Goal: Transaction & Acquisition: Download file/media

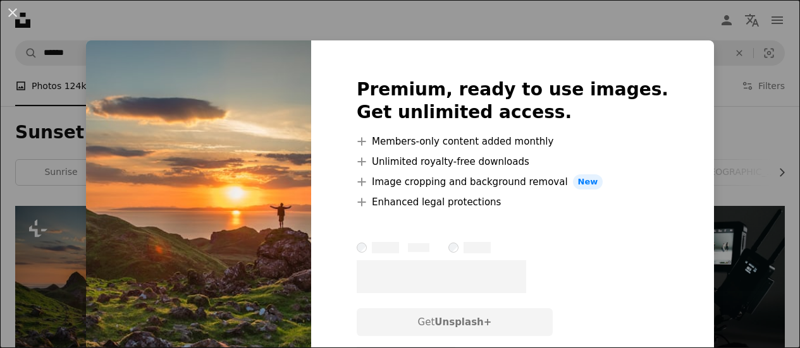
scroll to position [83, 0]
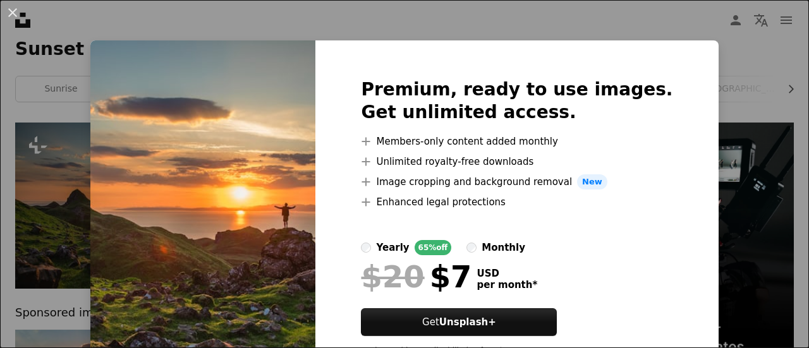
click at [93, 147] on div "An X shape Premium, ready to use images. Get unlimited access. A plus sign Memb…" at bounding box center [404, 174] width 809 height 348
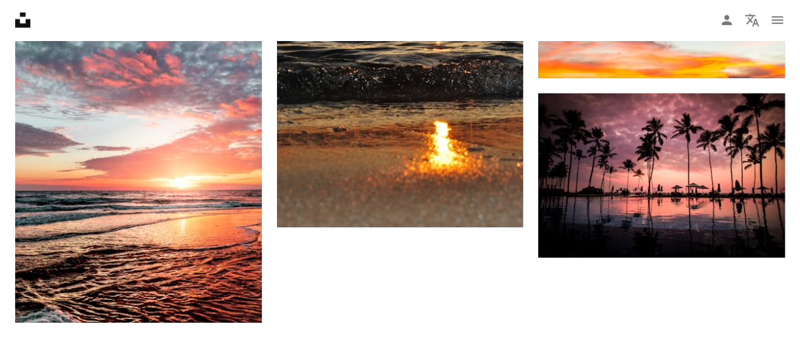
scroll to position [1831, 0]
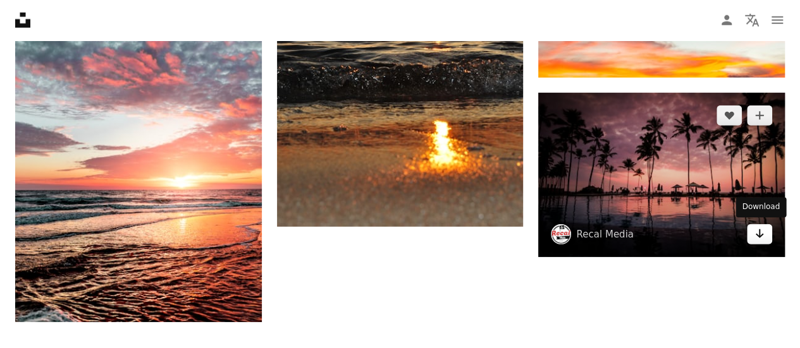
click at [759, 231] on icon "Download" at bounding box center [760, 234] width 8 height 9
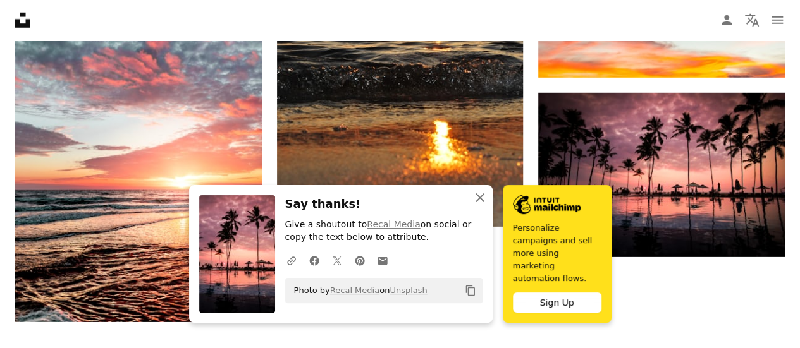
click at [472, 200] on icon "An X shape" at bounding box center [479, 197] width 15 height 15
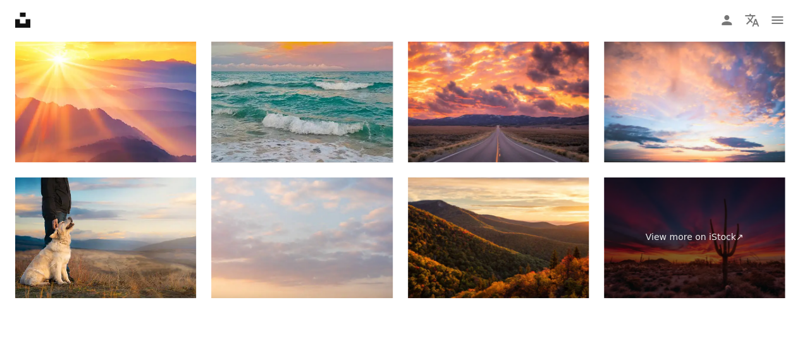
scroll to position [2180, 0]
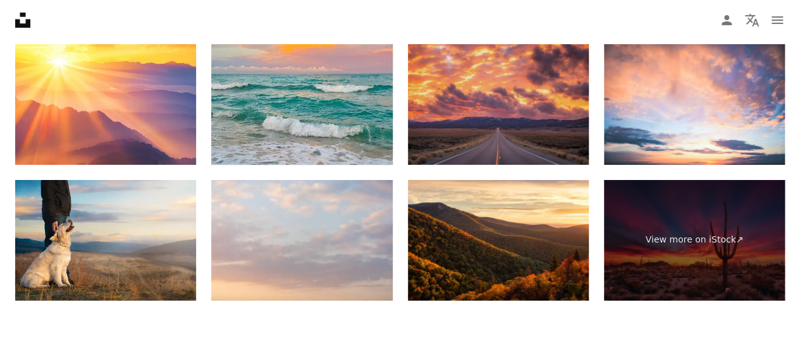
click at [445, 126] on img at bounding box center [498, 104] width 181 height 121
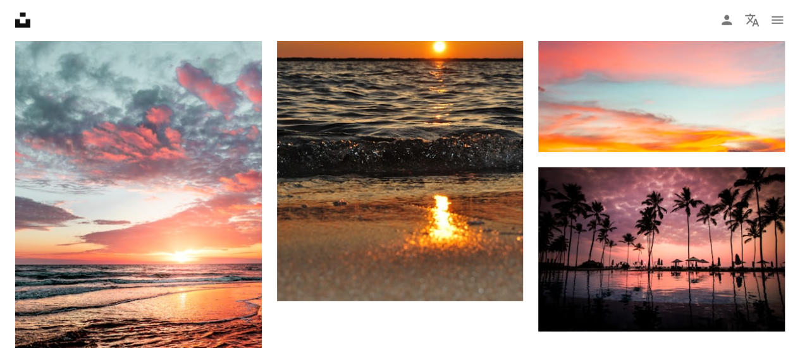
scroll to position [1755, 0]
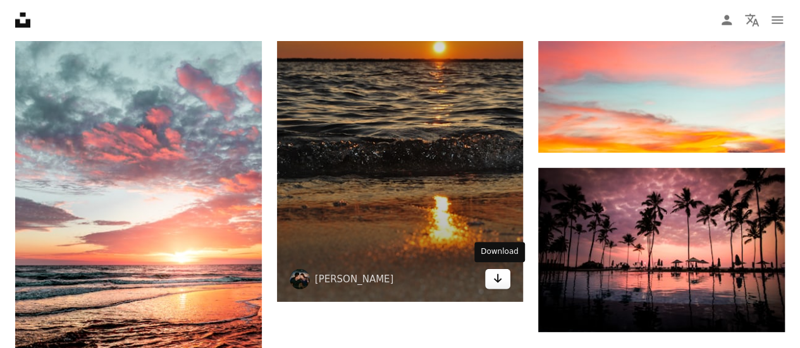
click at [501, 283] on icon "Arrow pointing down" at bounding box center [498, 278] width 10 height 15
